Goal: Task Accomplishment & Management: Manage account settings

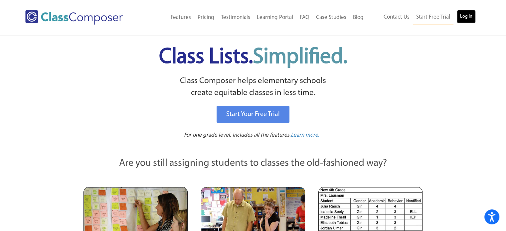
click at [469, 13] on link "Log In" at bounding box center [466, 16] width 19 height 13
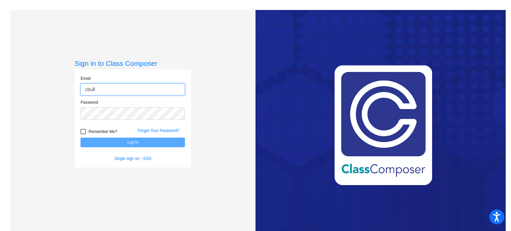
type input "[EMAIL_ADDRESS][DOMAIN_NAME]"
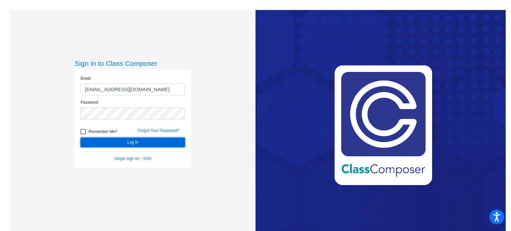
click at [109, 144] on button "Log In" at bounding box center [133, 143] width 105 height 10
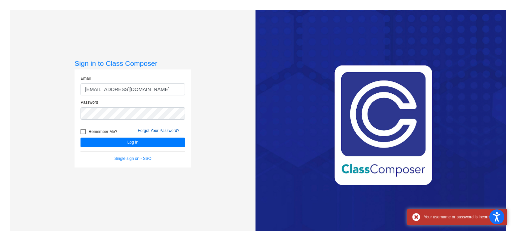
click at [160, 129] on link "Forgot Your Password?" at bounding box center [159, 131] width 42 height 5
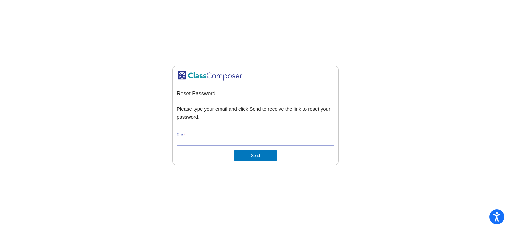
click at [240, 142] on input "Email *" at bounding box center [256, 141] width 158 height 6
type input "cbull@mbgsd.org"
click at [234, 150] on button "Send" at bounding box center [255, 155] width 43 height 11
